Goal: Communication & Community: Answer question/provide support

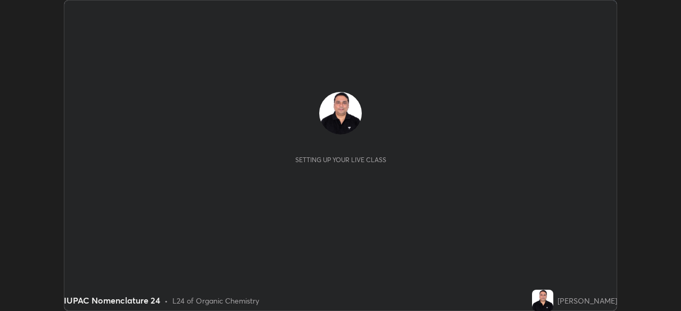
scroll to position [311, 681]
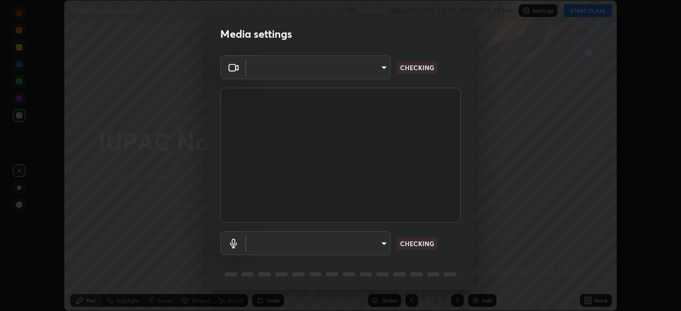
type input "91e77ac2d5f895b7de034188ea114b57184921d1251f25b945ead3daf74f7606"
click at [381, 249] on body "Erase all IUPAC Nomenclature 24 Recording WAS SCHEDULED TO START AT 5:30 PM Set…" at bounding box center [340, 155] width 681 height 311
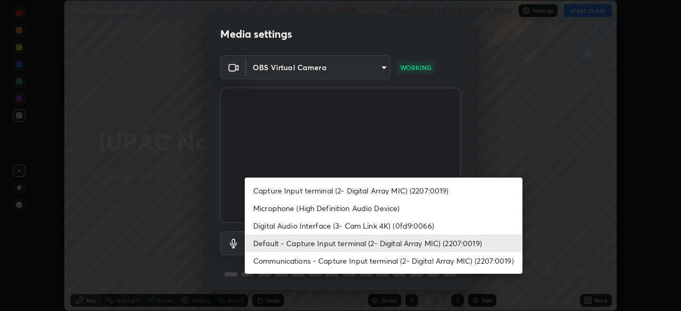
click at [284, 207] on li "Microphone (High Definition Audio Device)" at bounding box center [384, 208] width 278 height 18
type input "3dc2b739b9a9872d95faf776d80a23cbecc9636a74f078af5d0065b4f7b8c1a5"
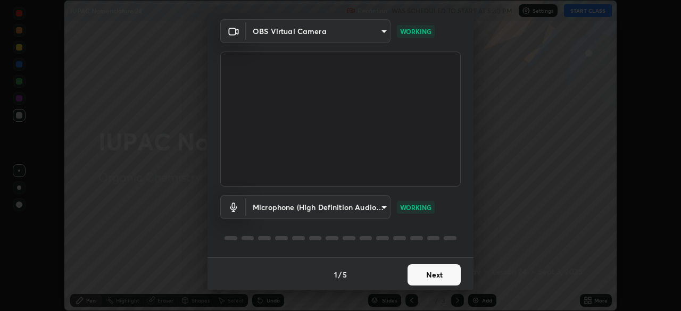
scroll to position [38, 0]
click at [439, 270] on button "Next" at bounding box center [433, 273] width 53 height 21
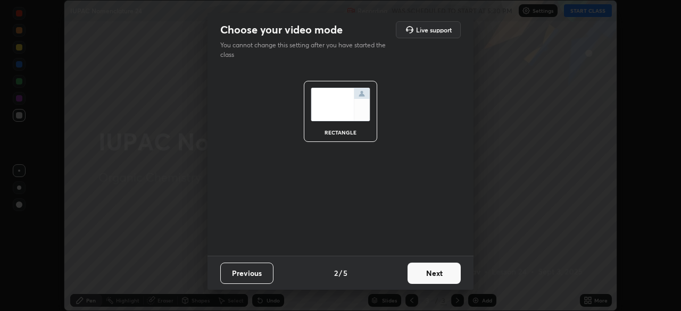
scroll to position [0, 0]
click at [437, 274] on button "Next" at bounding box center [433, 273] width 53 height 21
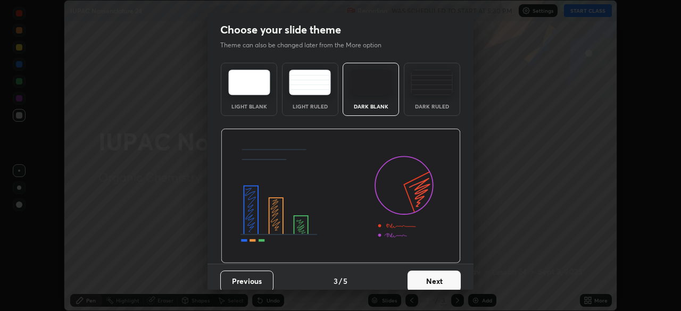
click at [437, 274] on button "Next" at bounding box center [433, 281] width 53 height 21
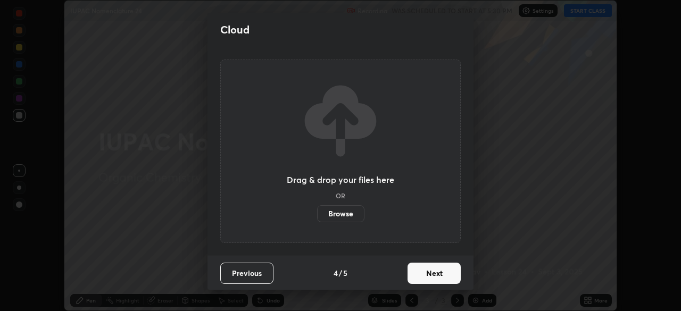
click at [434, 278] on button "Next" at bounding box center [433, 273] width 53 height 21
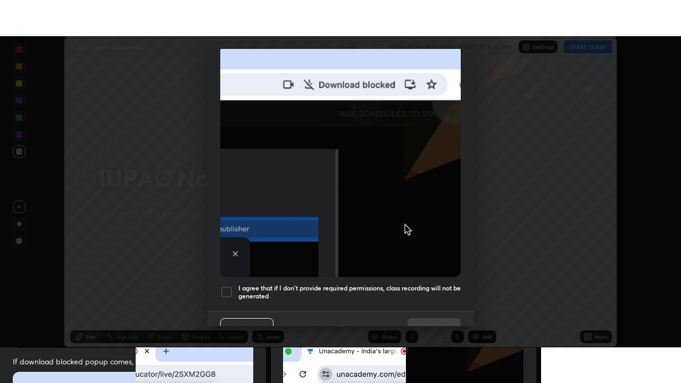
scroll to position [255, 0]
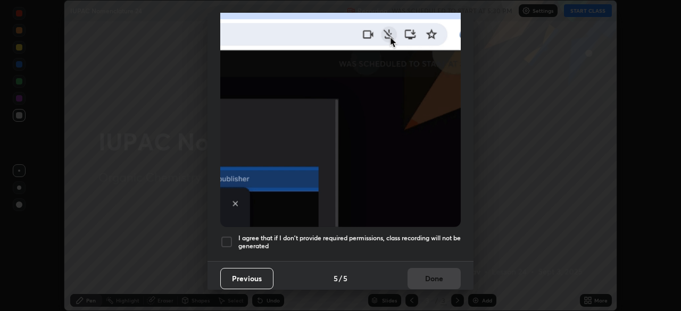
click at [229, 238] on div at bounding box center [226, 242] width 13 height 13
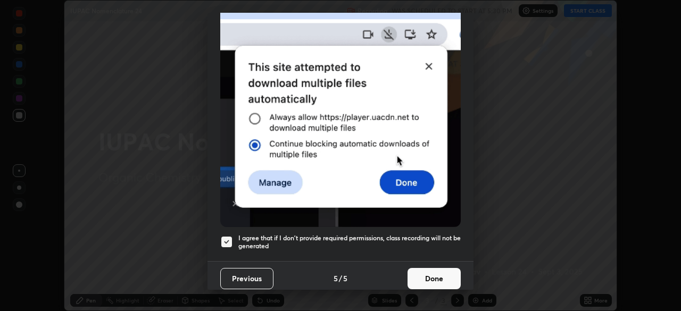
click at [410, 270] on button "Done" at bounding box center [433, 278] width 53 height 21
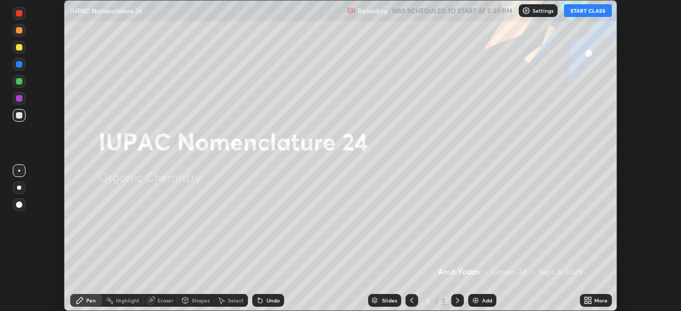
click at [586, 302] on icon at bounding box center [585, 302] width 3 height 3
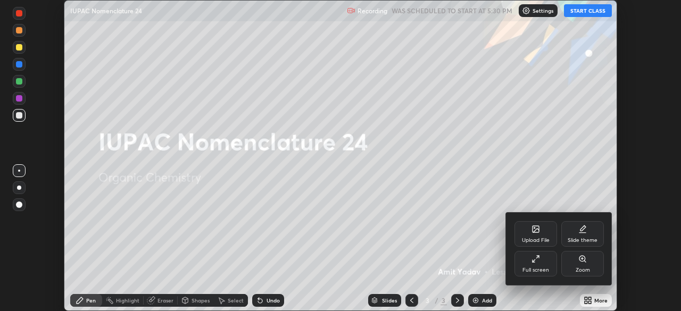
click at [520, 268] on div "Full screen" at bounding box center [535, 264] width 43 height 26
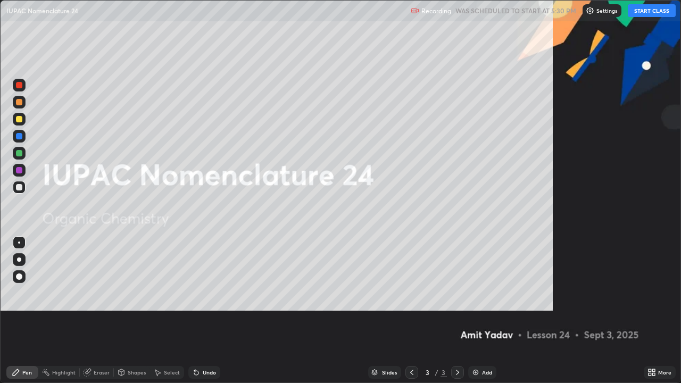
scroll to position [383, 681]
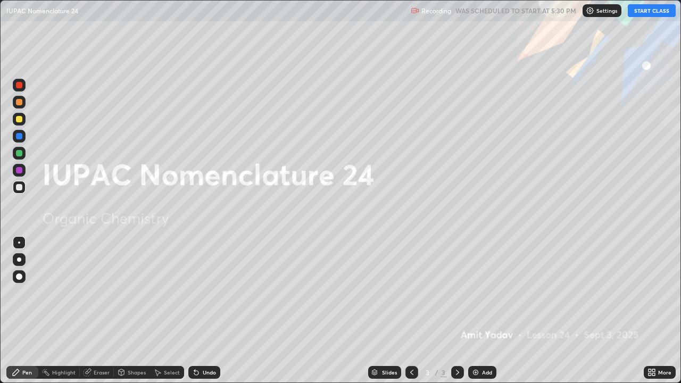
click at [646, 14] on button "START CLASS" at bounding box center [652, 10] width 48 height 13
click at [476, 311] on img at bounding box center [475, 372] width 9 height 9
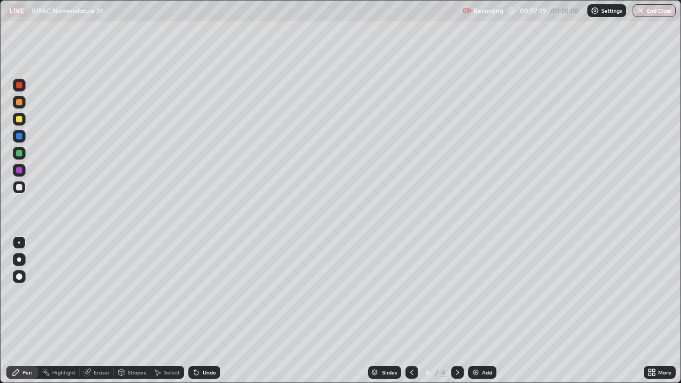
click at [203, 311] on div "Undo" at bounding box center [204, 372] width 32 height 13
click at [203, 311] on div "Undo" at bounding box center [209, 372] width 13 height 5
click at [108, 311] on div "Eraser" at bounding box center [102, 372] width 16 height 5
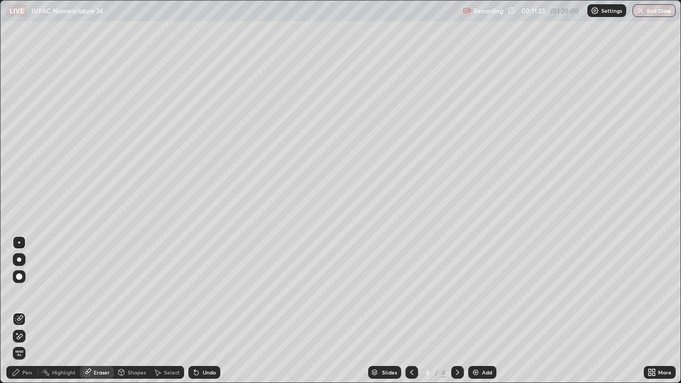
click at [29, 311] on div "Pen" at bounding box center [27, 372] width 10 height 5
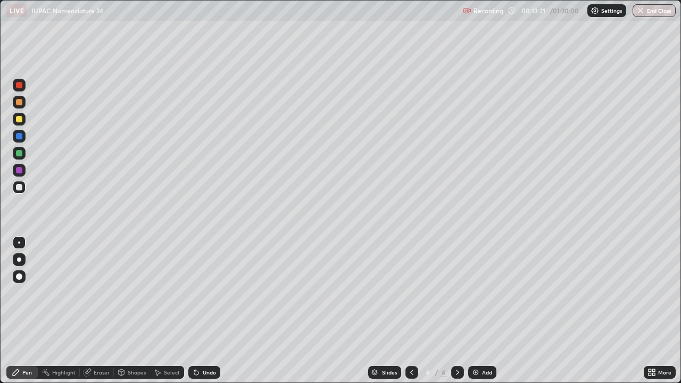
click at [207, 311] on div "Undo" at bounding box center [209, 372] width 13 height 5
click at [469, 311] on div "Add" at bounding box center [482, 372] width 28 height 13
click at [203, 311] on div "Undo" at bounding box center [209, 372] width 13 height 5
click at [200, 311] on div "Undo" at bounding box center [204, 372] width 32 height 13
click at [203, 311] on div "Undo" at bounding box center [204, 372] width 32 height 13
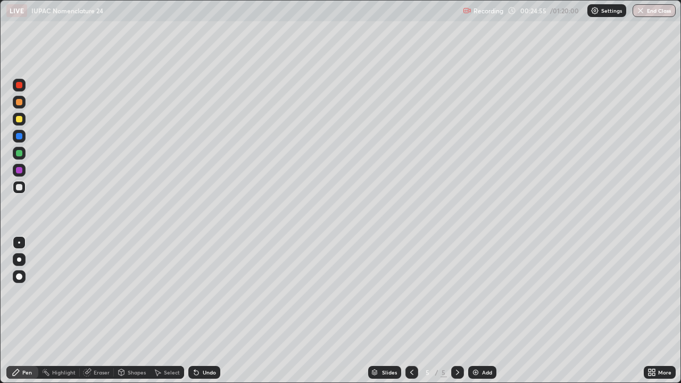
click at [203, 311] on div "Undo" at bounding box center [204, 372] width 32 height 13
click at [205, 311] on div "Undo" at bounding box center [204, 372] width 32 height 13
click at [211, 311] on div "Undo" at bounding box center [209, 372] width 13 height 5
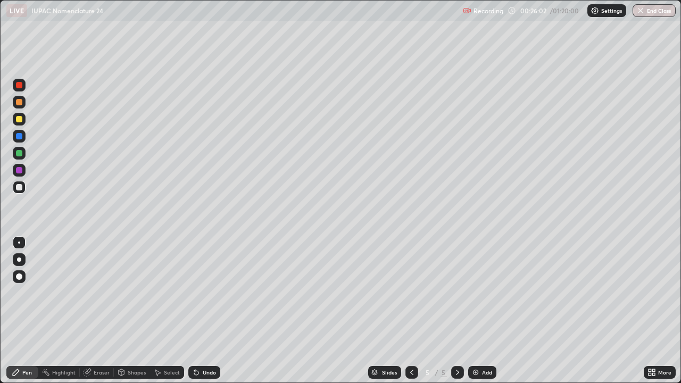
click at [213, 311] on div "Undo" at bounding box center [209, 372] width 13 height 5
click at [206, 311] on div "Undo" at bounding box center [209, 372] width 13 height 5
click at [205, 311] on div "Undo" at bounding box center [209, 372] width 13 height 5
click at [208, 311] on div "Undo" at bounding box center [209, 372] width 13 height 5
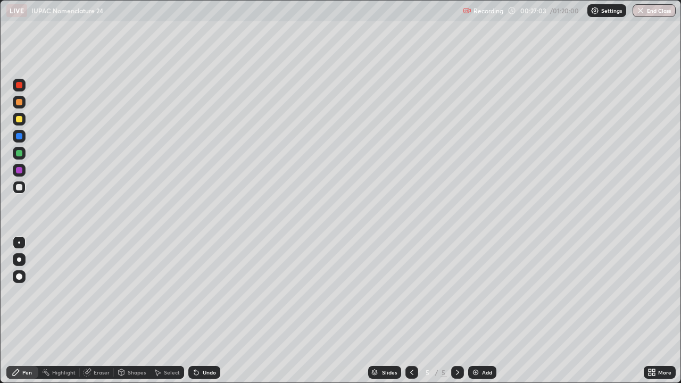
click at [207, 311] on div "Undo" at bounding box center [209, 372] width 13 height 5
click at [205, 311] on div "Undo" at bounding box center [209, 372] width 13 height 5
click at [204, 311] on div "Undo" at bounding box center [204, 372] width 32 height 13
click at [207, 311] on div "Undo" at bounding box center [204, 372] width 32 height 13
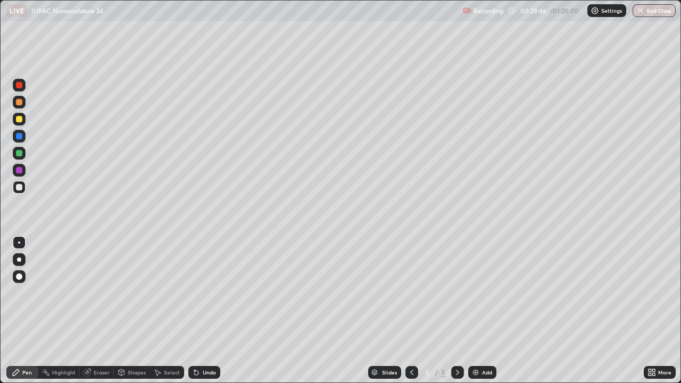
click at [204, 311] on div "Undo" at bounding box center [209, 372] width 13 height 5
click at [472, 311] on img at bounding box center [475, 372] width 9 height 9
click at [207, 311] on div "Undo" at bounding box center [209, 372] width 13 height 5
click at [98, 311] on div "Eraser" at bounding box center [97, 372] width 34 height 13
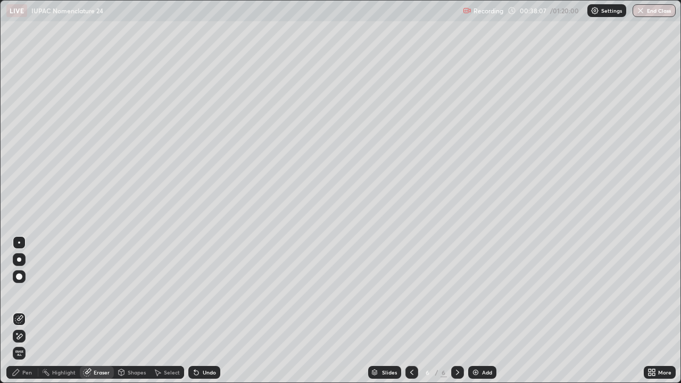
click at [26, 311] on div "Pen" at bounding box center [27, 372] width 10 height 5
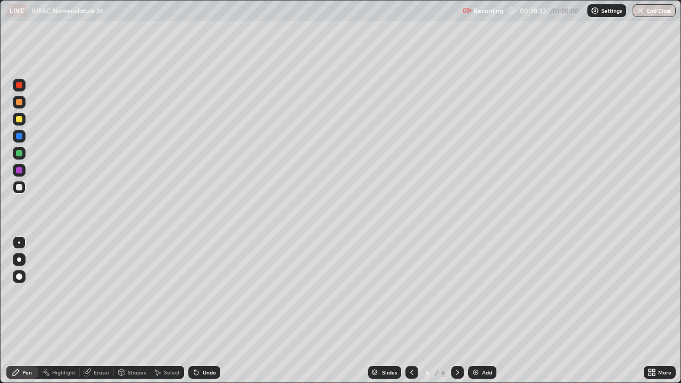
click at [101, 311] on div "Eraser" at bounding box center [102, 372] width 16 height 5
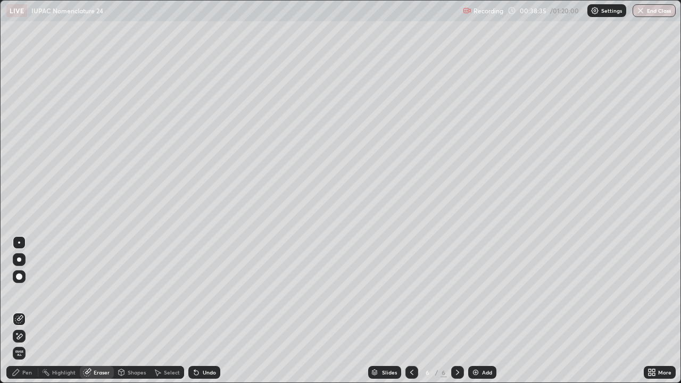
click at [29, 311] on div "Pen" at bounding box center [27, 372] width 10 height 5
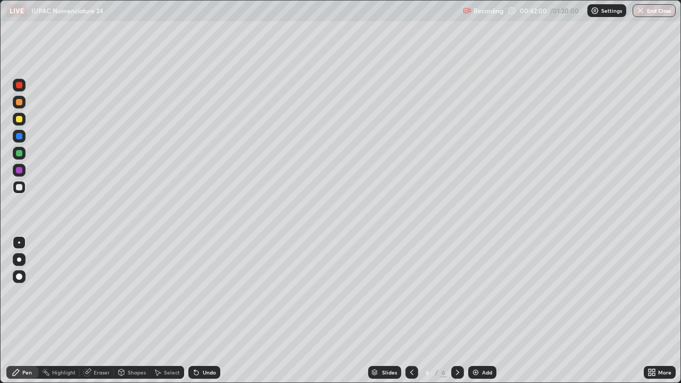
click at [97, 311] on div "Eraser" at bounding box center [102, 372] width 16 height 5
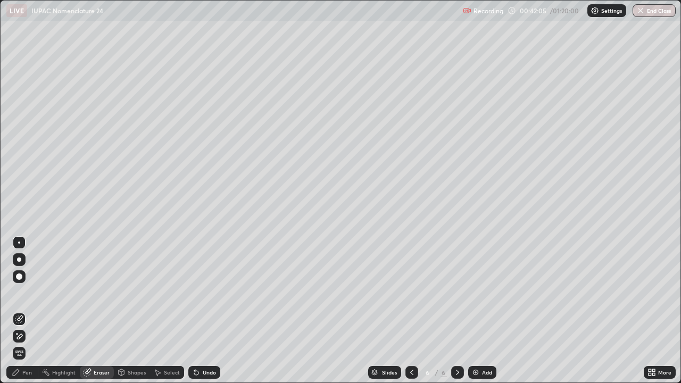
click at [26, 311] on div "Pen" at bounding box center [22, 372] width 32 height 13
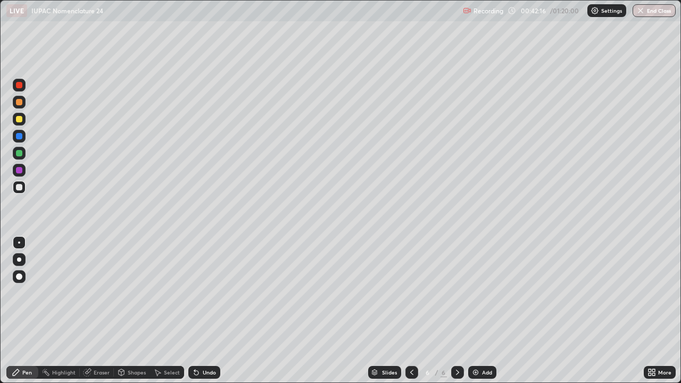
click at [97, 311] on div "Eraser" at bounding box center [102, 372] width 16 height 5
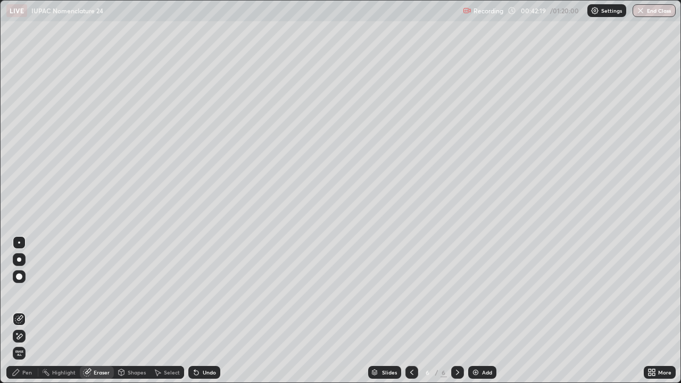
click at [30, 311] on div "Pen" at bounding box center [22, 372] width 32 height 13
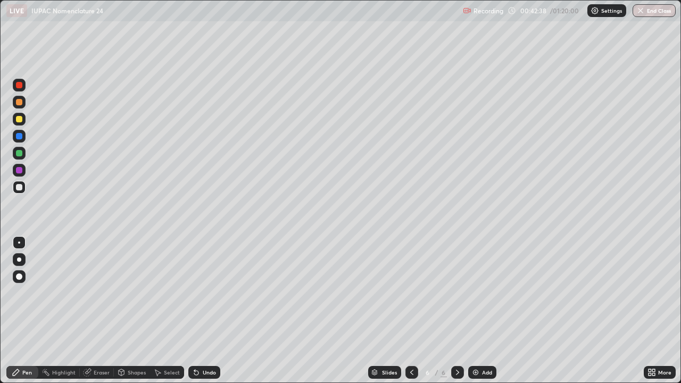
click at [103, 311] on div "Eraser" at bounding box center [97, 372] width 34 height 13
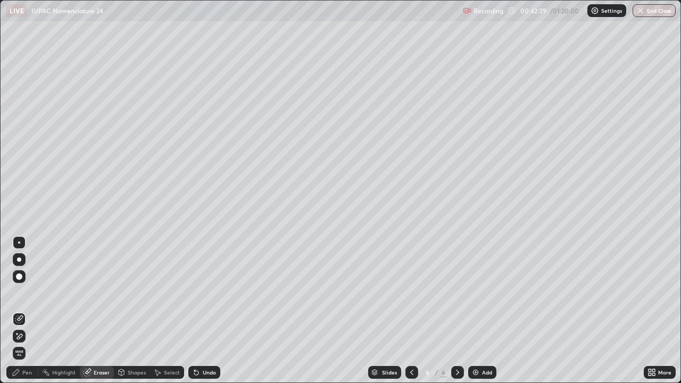
click at [102, 311] on div "Eraser" at bounding box center [102, 372] width 16 height 5
click at [101, 311] on div "Eraser" at bounding box center [102, 372] width 16 height 5
click at [30, 311] on div "Pen" at bounding box center [27, 372] width 10 height 5
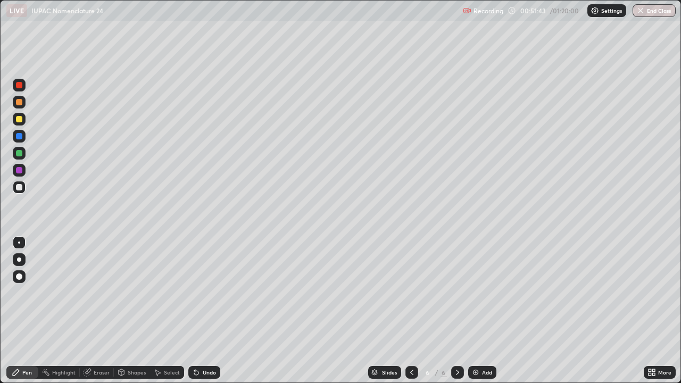
click at [171, 311] on div "Select" at bounding box center [172, 372] width 16 height 5
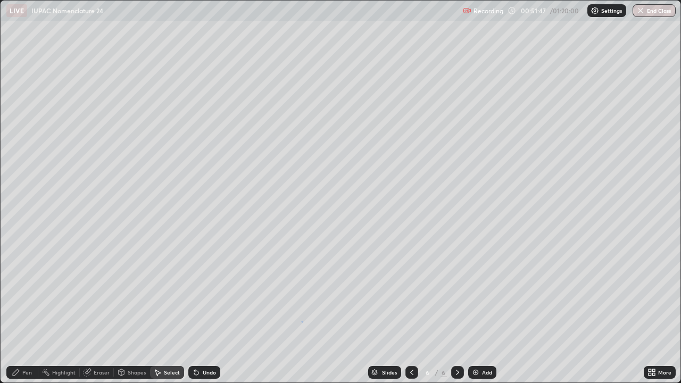
click at [302, 311] on div "0 ° Undo Copy Duplicate Duplicate to new slide Delete" at bounding box center [341, 192] width 680 height 382
click at [81, 89] on div "0 ° Undo Copy Duplicate Duplicate to new slide Delete" at bounding box center [341, 192] width 680 height 382
click at [24, 311] on div "Pen" at bounding box center [27, 372] width 10 height 5
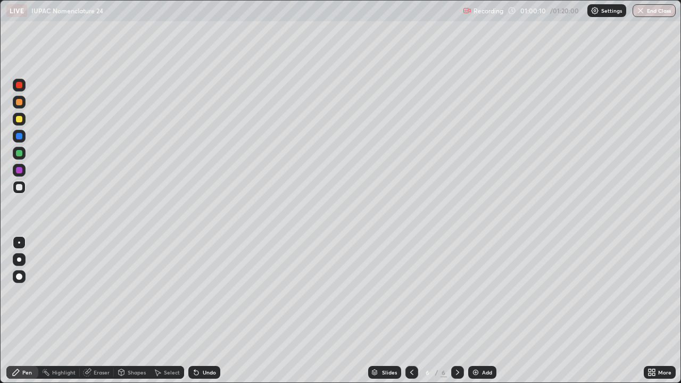
click at [479, 311] on div "Add" at bounding box center [482, 372] width 28 height 13
click at [207, 311] on div "Undo" at bounding box center [204, 372] width 32 height 13
click at [206, 311] on div "Undo" at bounding box center [209, 372] width 13 height 5
click at [207, 311] on div "Undo" at bounding box center [204, 372] width 32 height 13
click at [205, 311] on div "Undo" at bounding box center [209, 372] width 13 height 5
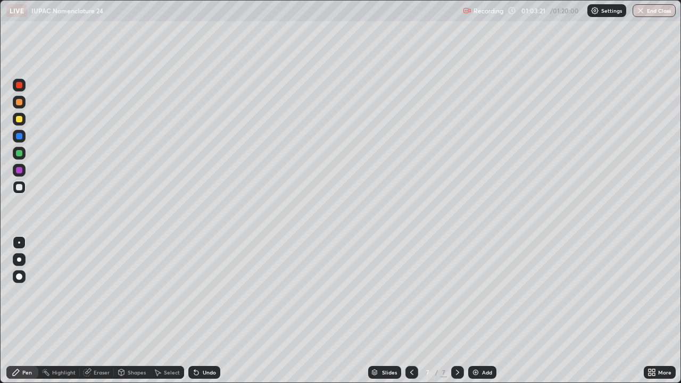
click at [204, 311] on div "Undo" at bounding box center [209, 372] width 13 height 5
click at [203, 311] on div "Undo" at bounding box center [209, 372] width 13 height 5
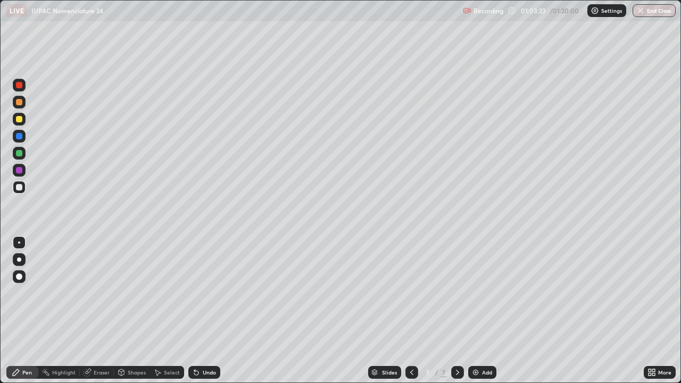
click at [204, 311] on div "Undo" at bounding box center [209, 372] width 13 height 5
click at [207, 311] on div "Undo" at bounding box center [209, 372] width 13 height 5
click at [660, 9] on button "End Class" at bounding box center [654, 10] width 42 height 13
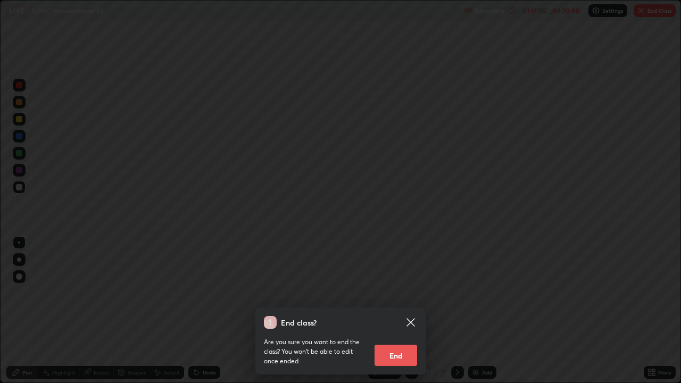
click at [390, 311] on button "End" at bounding box center [395, 355] width 43 height 21
